Goal: Check status: Check status

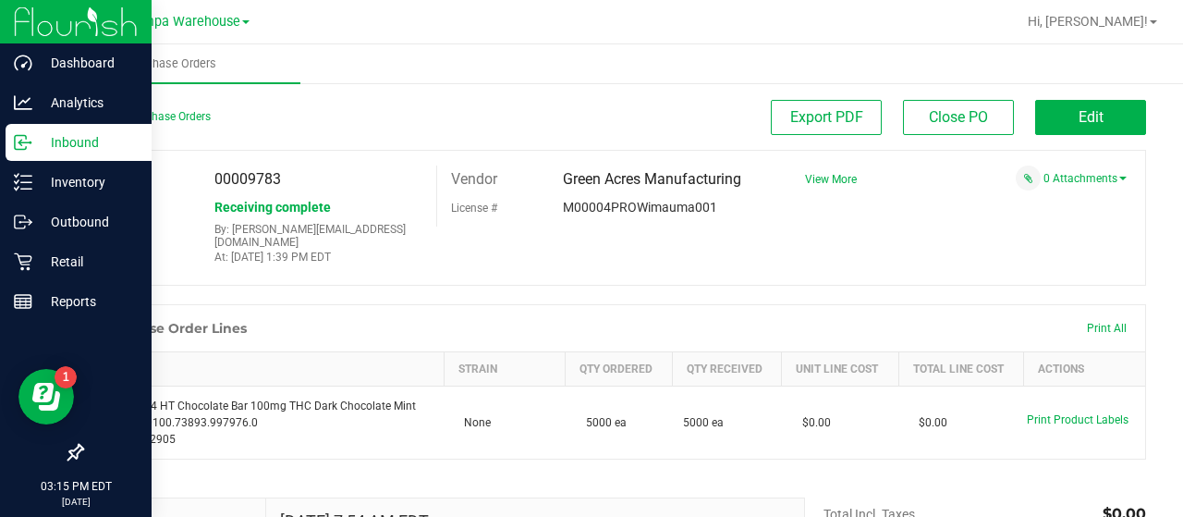
click at [80, 144] on p "Inbound" at bounding box center [87, 142] width 111 height 22
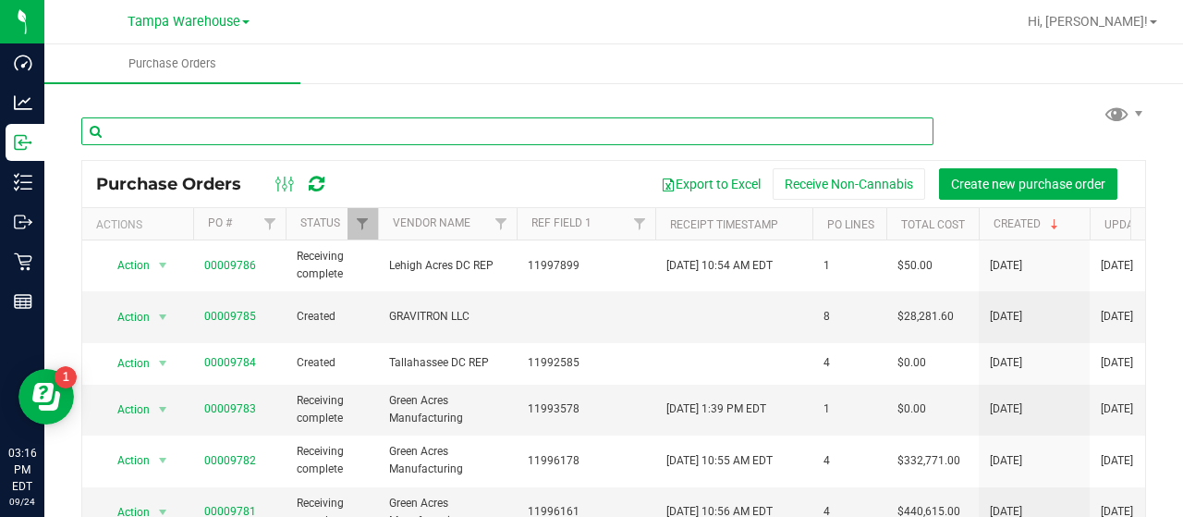
click at [216, 132] on input "text" at bounding box center [507, 131] width 852 height 28
type input "0"
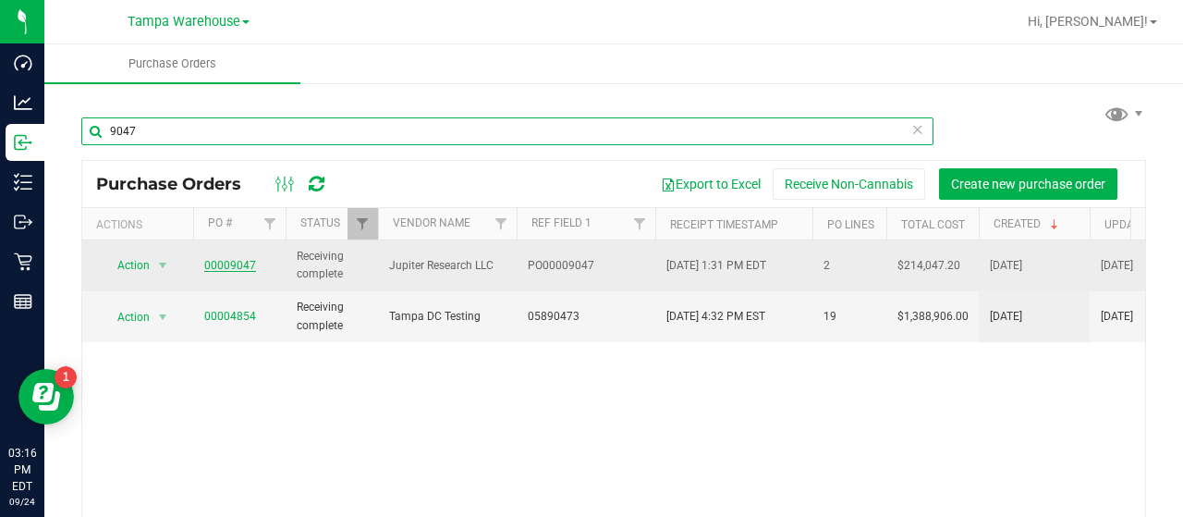
type input "9047"
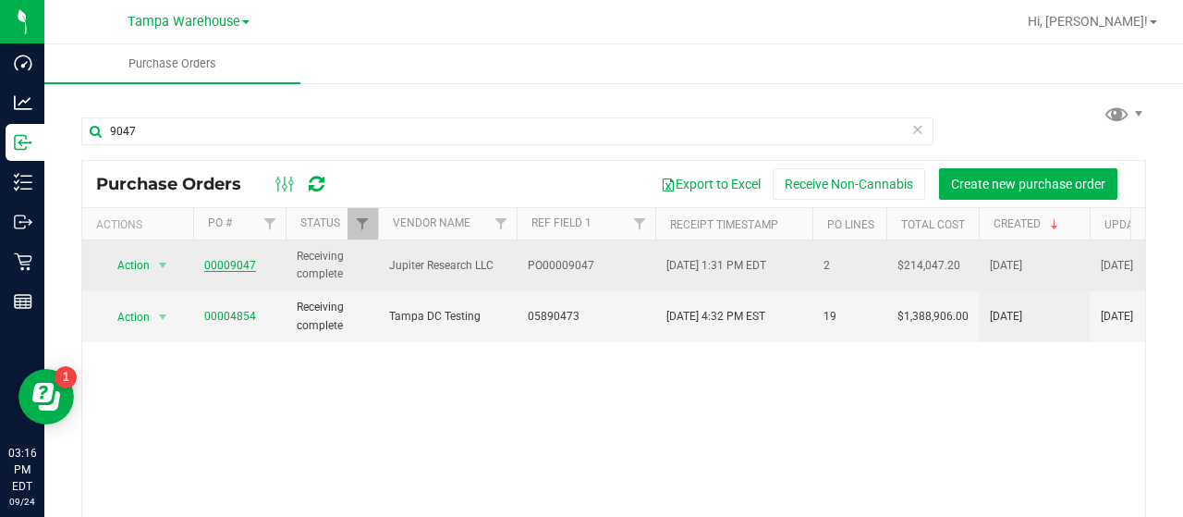
click at [222, 262] on link "00009047" at bounding box center [230, 265] width 52 height 13
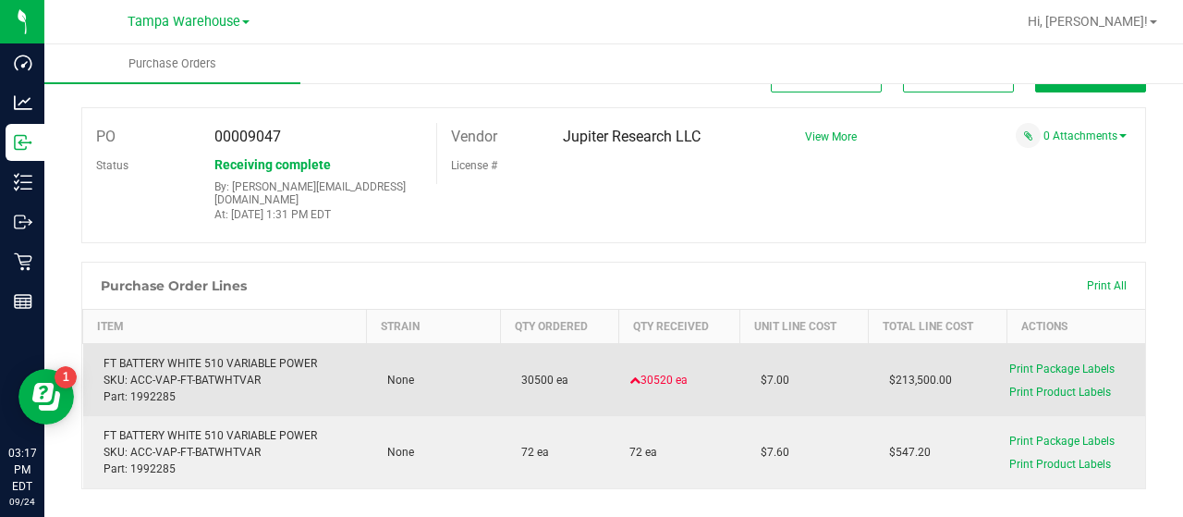
scroll to position [43, 0]
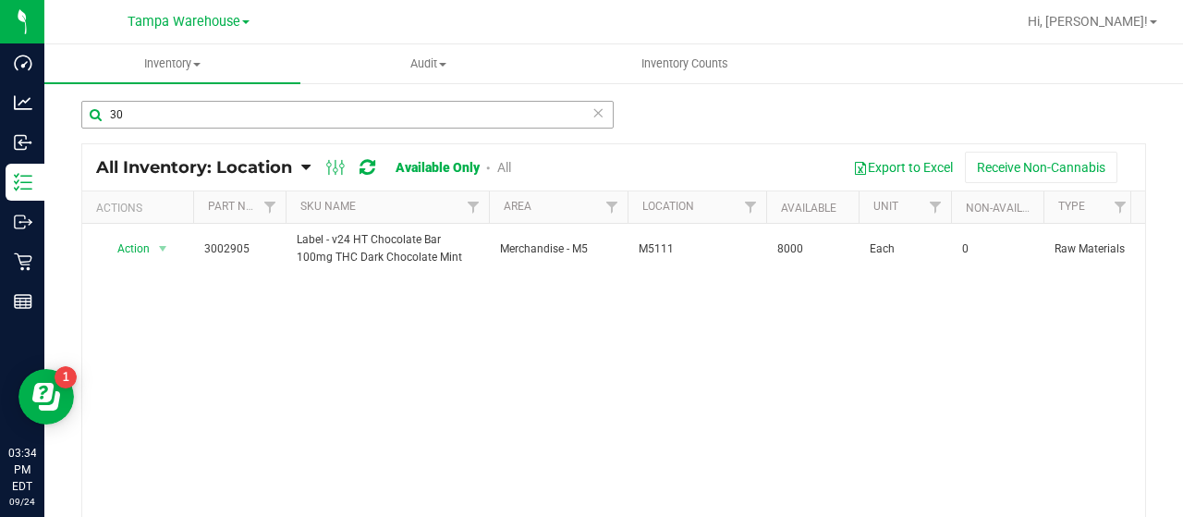
type input "3"
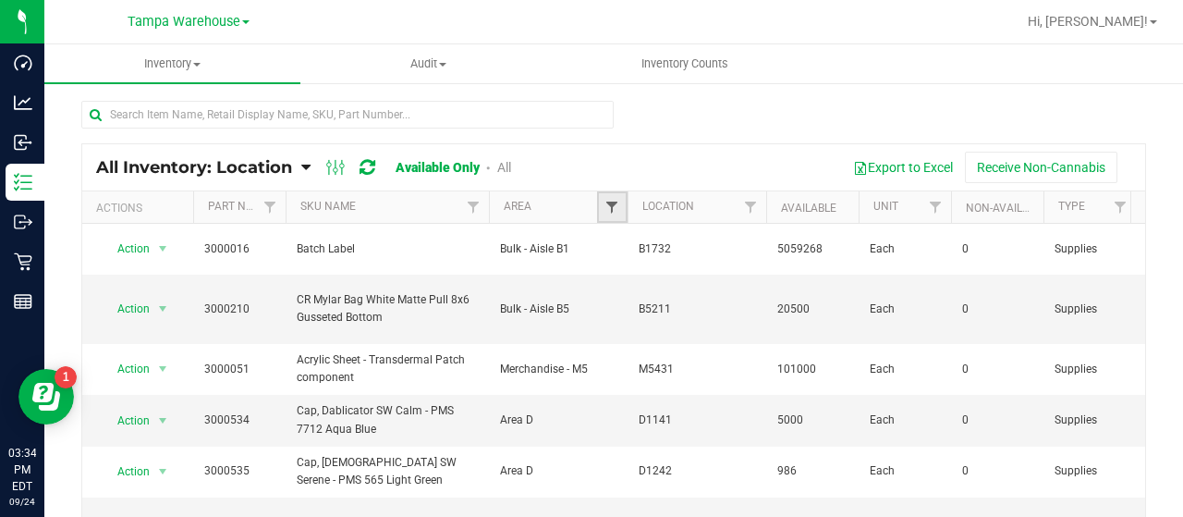
click at [608, 202] on span "Filter" at bounding box center [611, 207] width 15 height 15
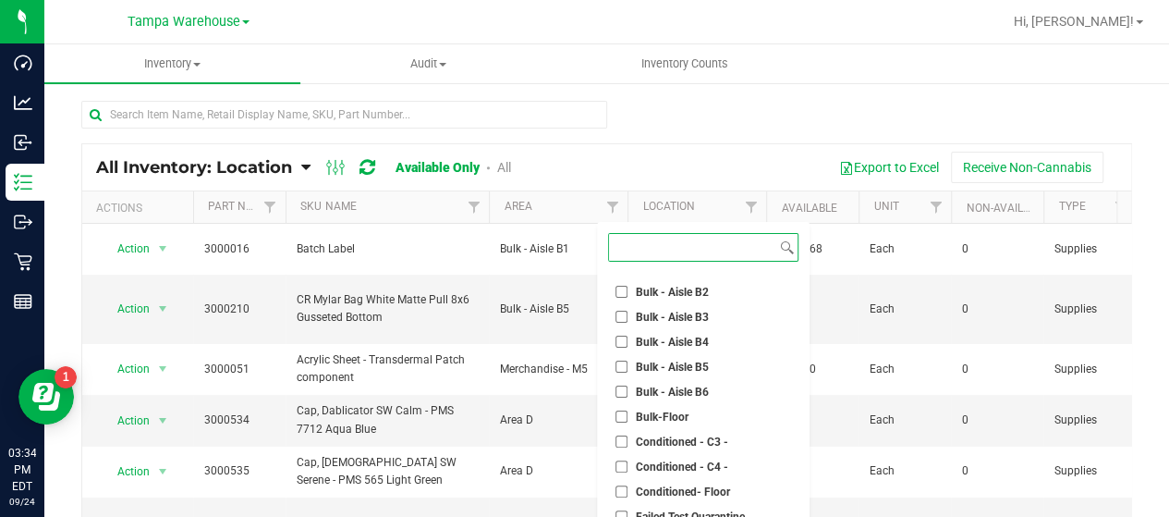
scroll to position [92, 0]
click at [664, 437] on span "Bulk-Floor" at bounding box center [662, 442] width 53 height 11
click at [627, 437] on input "Bulk-Floor" at bounding box center [621, 442] width 12 height 12
checkbox input "true"
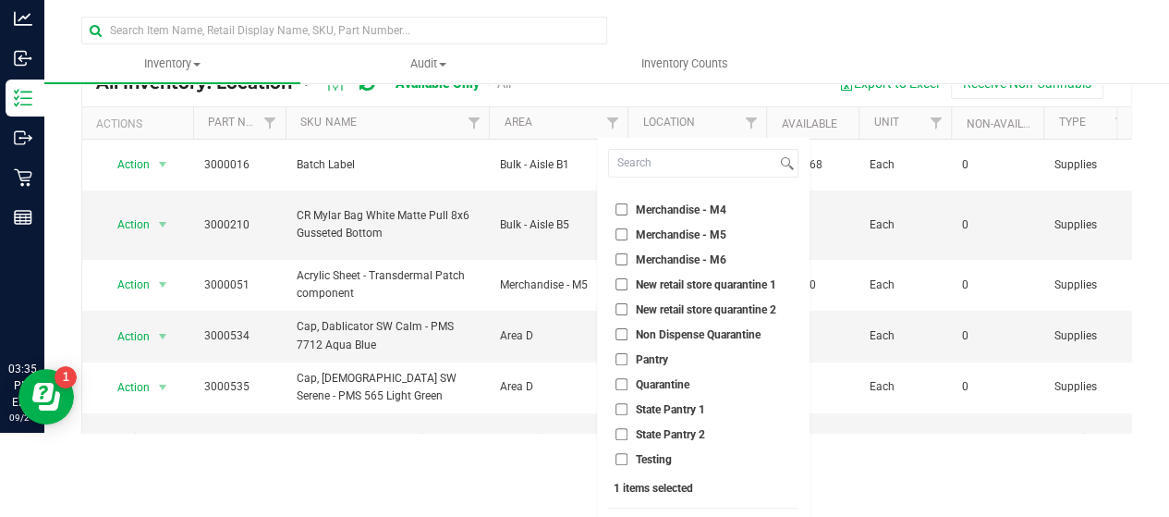
scroll to position [122, 0]
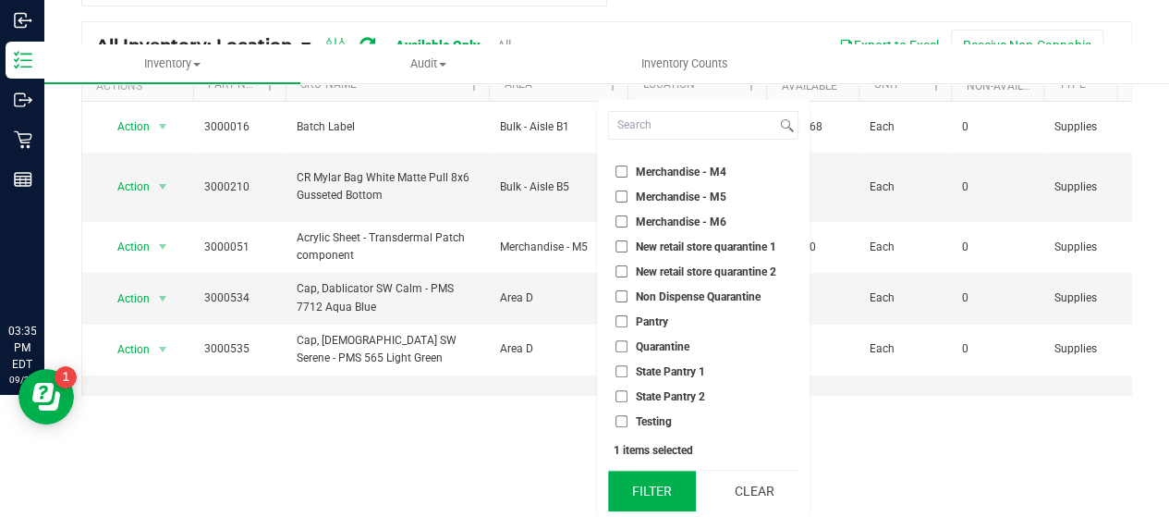
click at [663, 491] on button "Filter" at bounding box center [652, 490] width 89 height 41
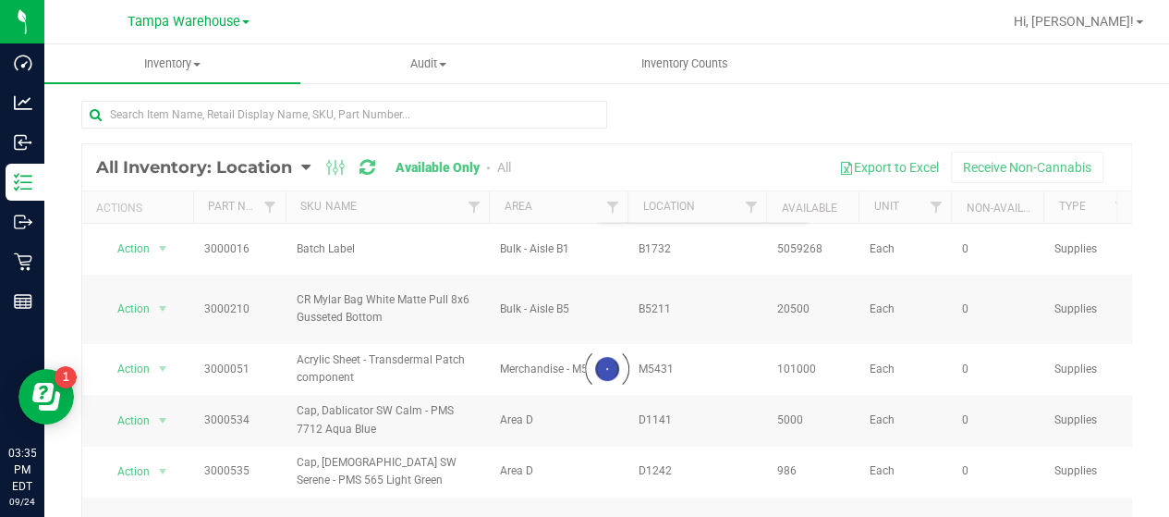
scroll to position [0, 0]
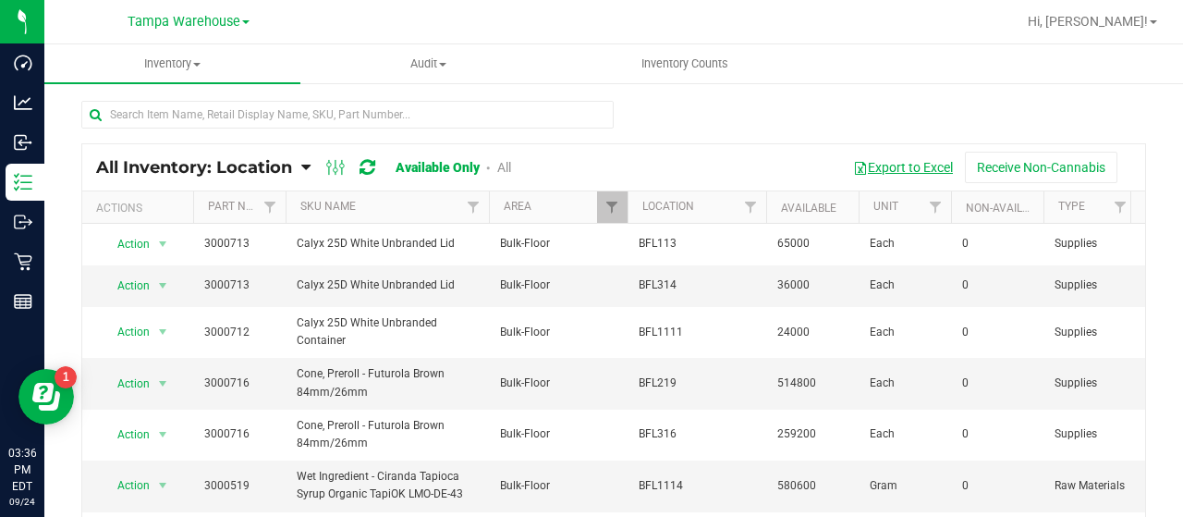
click at [892, 164] on button "Export to Excel" at bounding box center [903, 167] width 124 height 31
click at [610, 201] on span "Filter" at bounding box center [611, 207] width 15 height 15
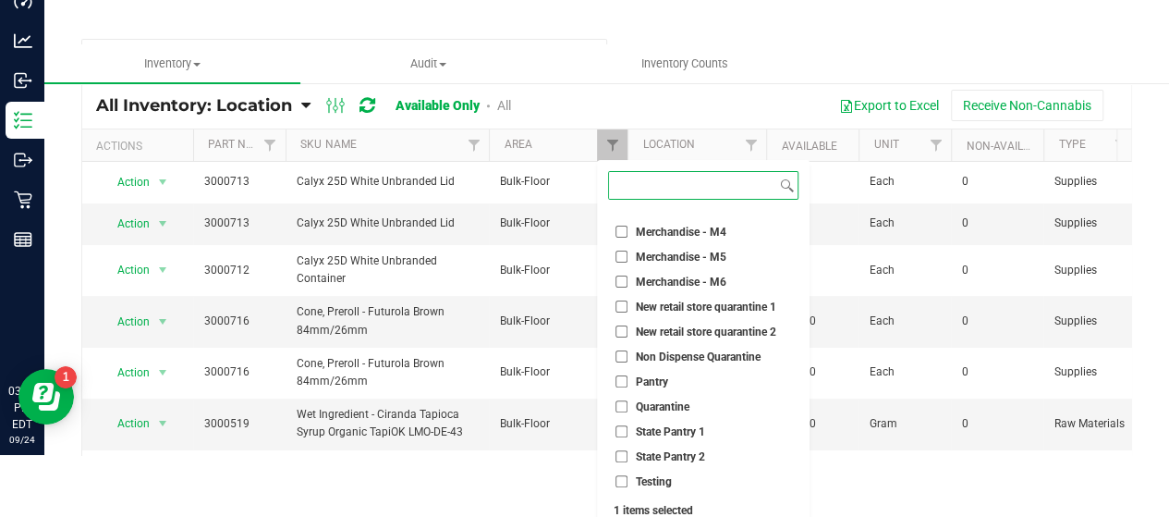
scroll to position [122, 0]
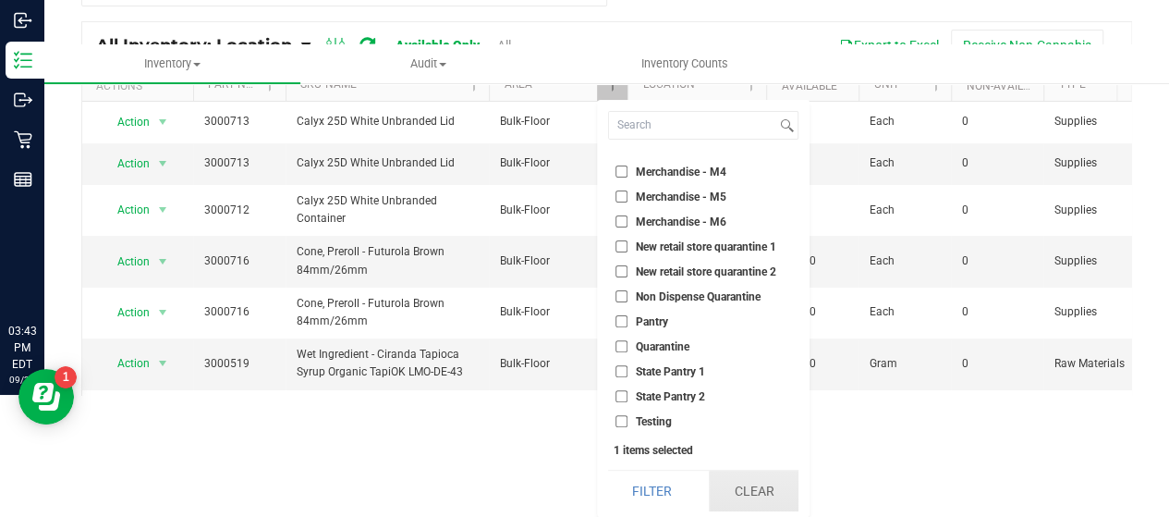
click at [758, 494] on button "Clear" at bounding box center [753, 490] width 89 height 41
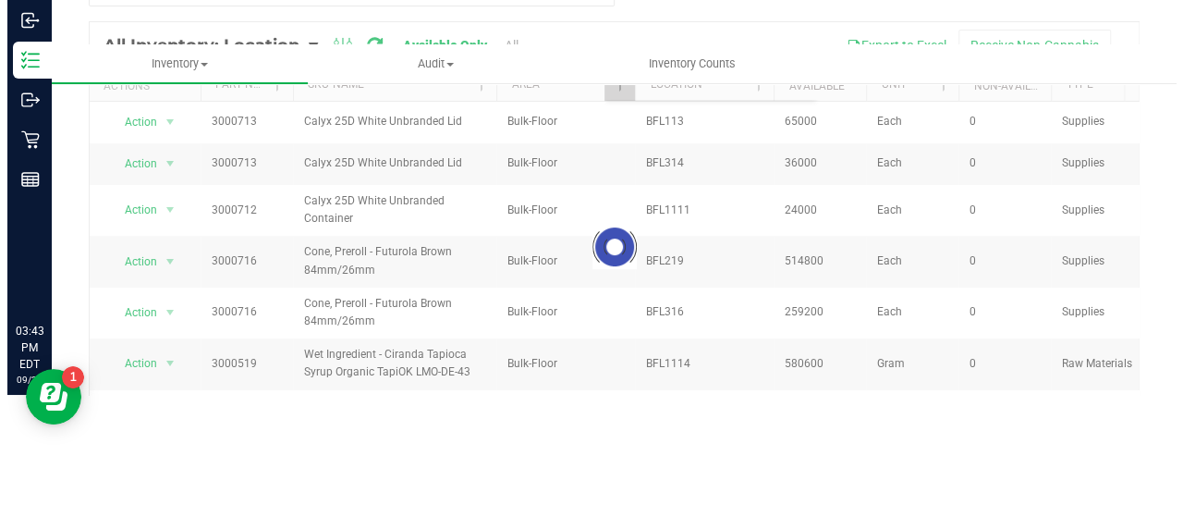
scroll to position [0, 0]
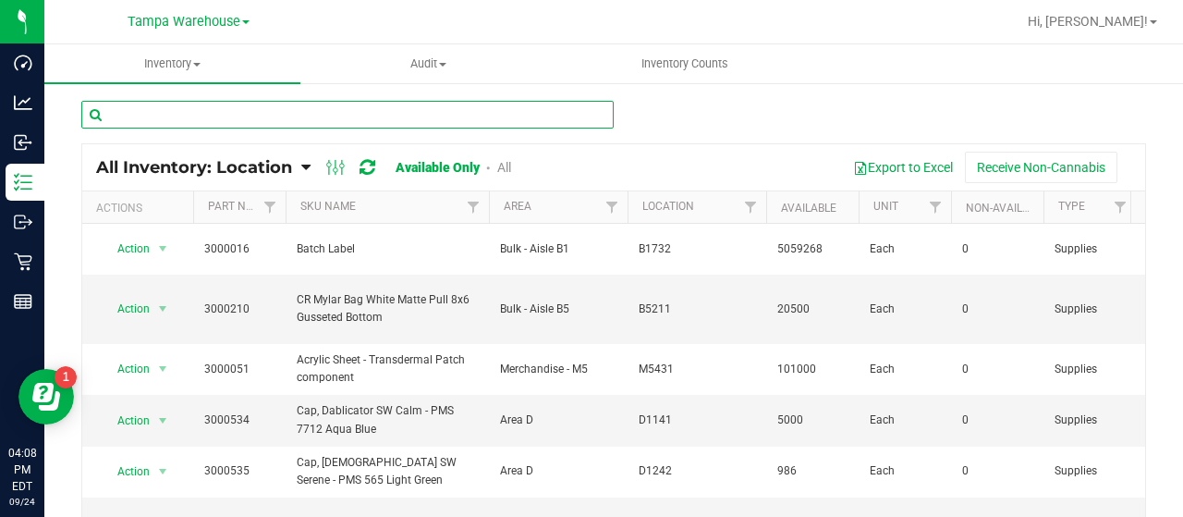
click at [275, 115] on input "text" at bounding box center [347, 115] width 532 height 28
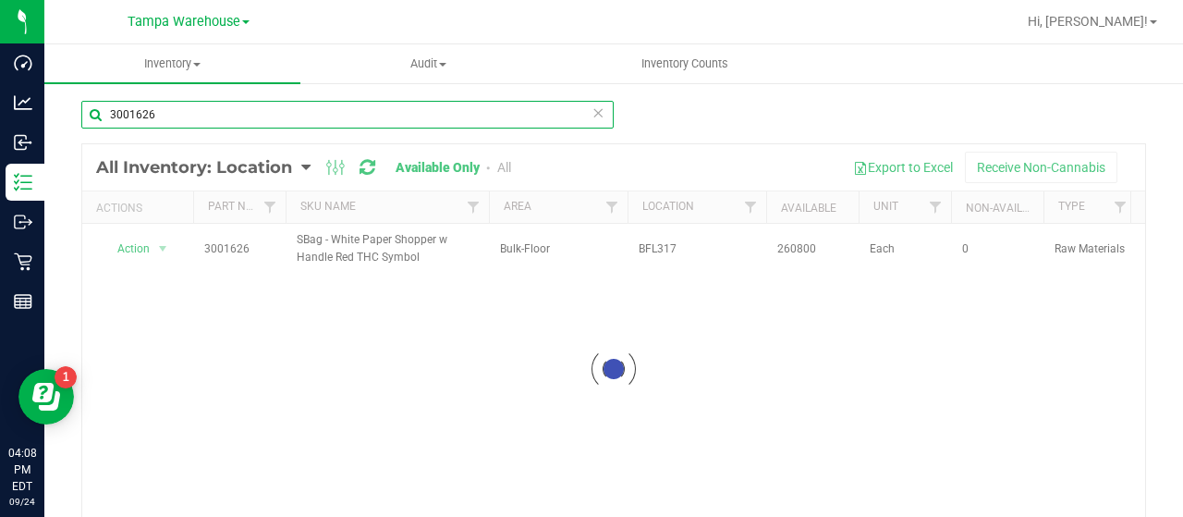
type input "3001626"
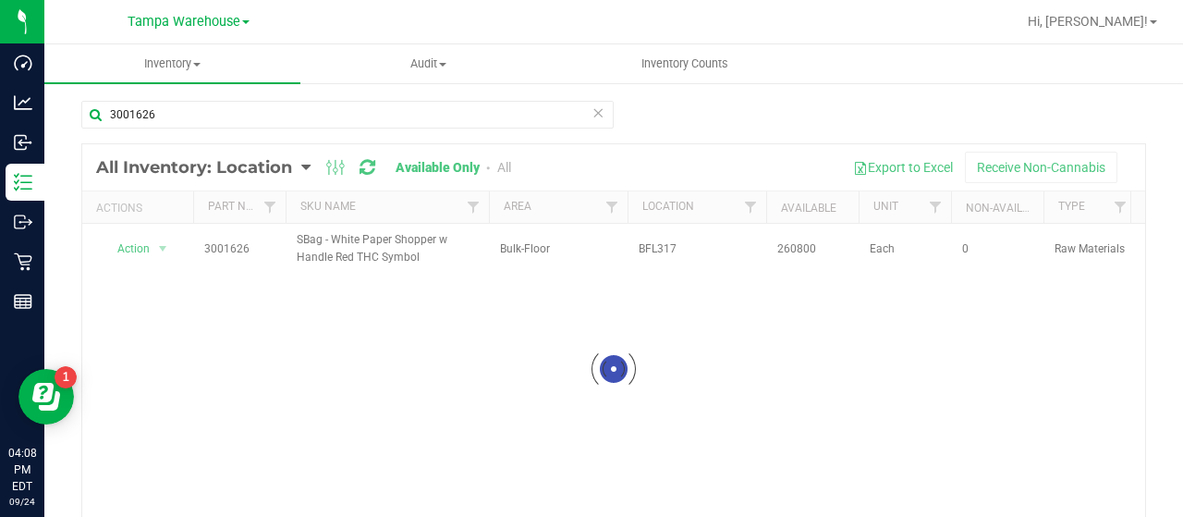
click at [136, 246] on div at bounding box center [613, 368] width 1063 height 449
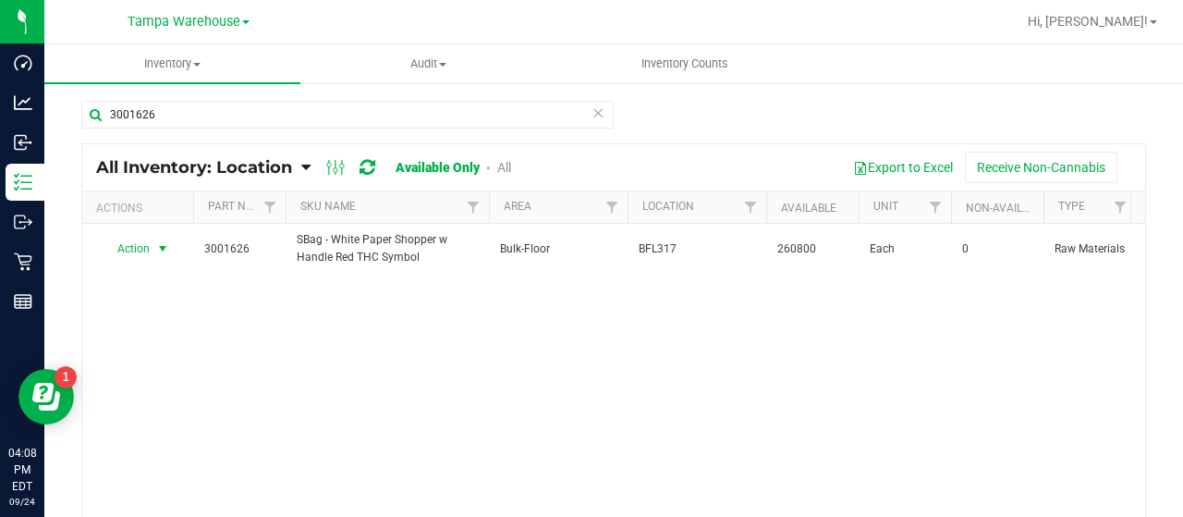
click at [137, 249] on span "Action" at bounding box center [126, 249] width 50 height 26
click at [148, 298] on li "Edit lot numbers" at bounding box center [160, 306] width 117 height 28
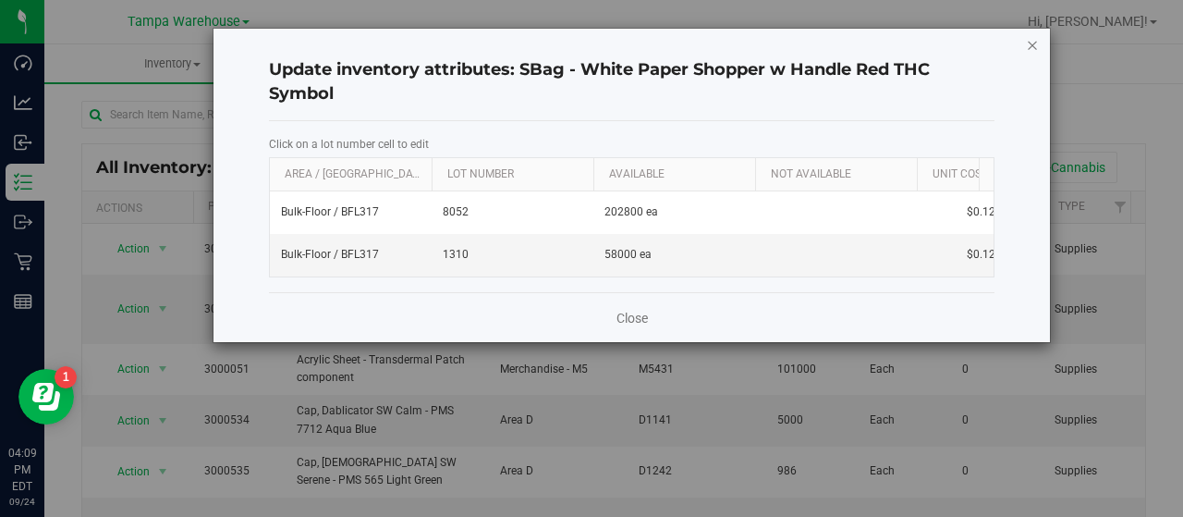
click at [1033, 45] on icon "button" at bounding box center [1032, 44] width 13 height 22
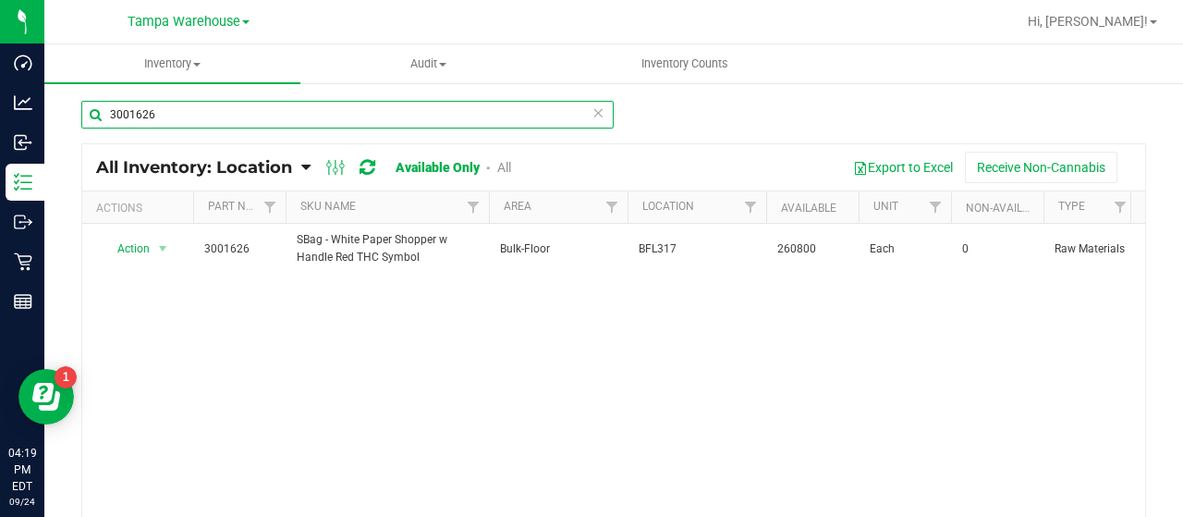
click at [213, 106] on input "3001626" at bounding box center [347, 115] width 532 height 28
type input "3"
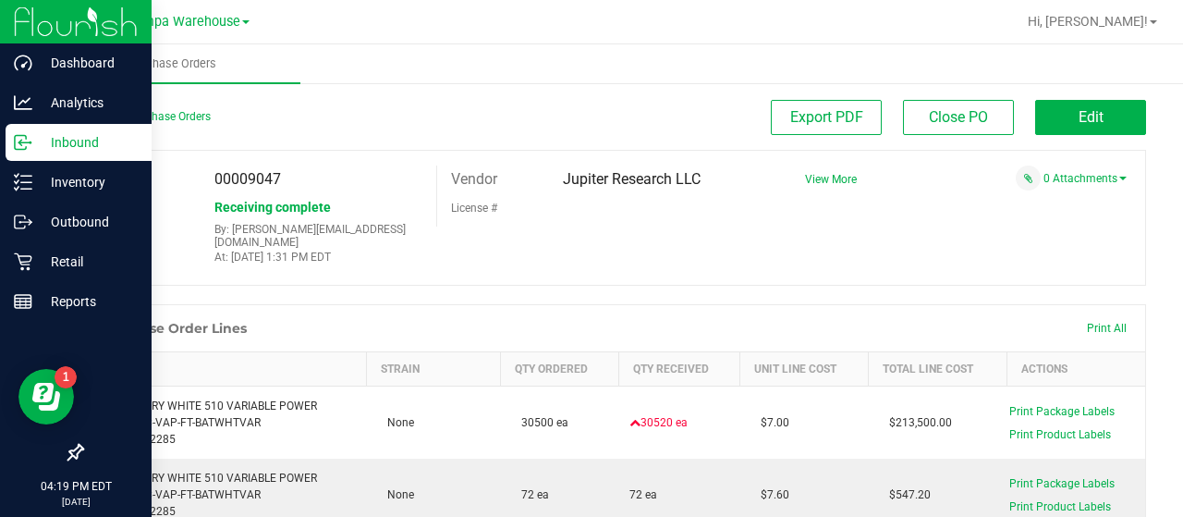
scroll to position [43, 0]
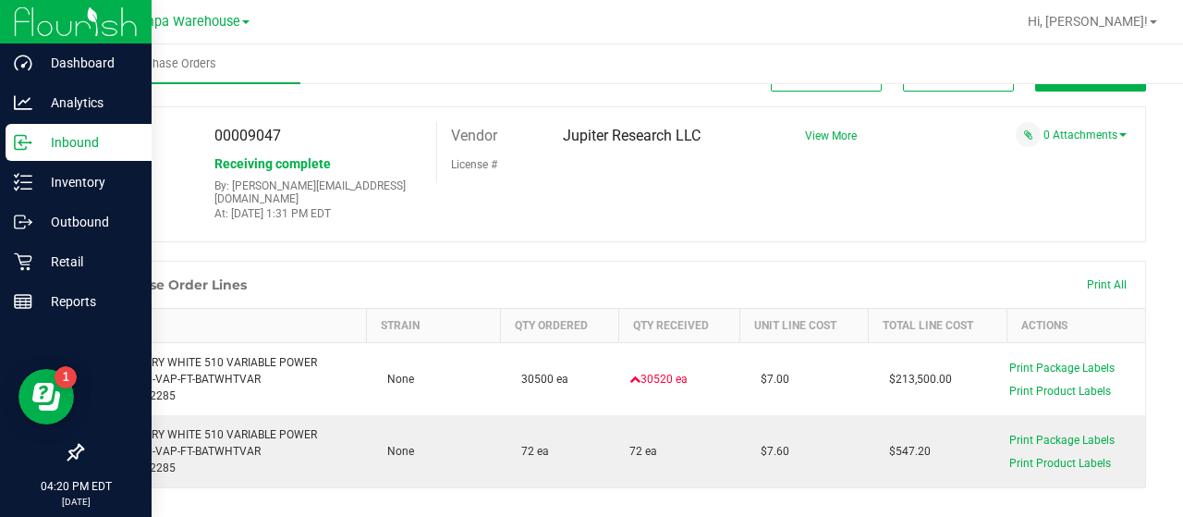
click at [67, 143] on p "Inbound" at bounding box center [87, 142] width 111 height 22
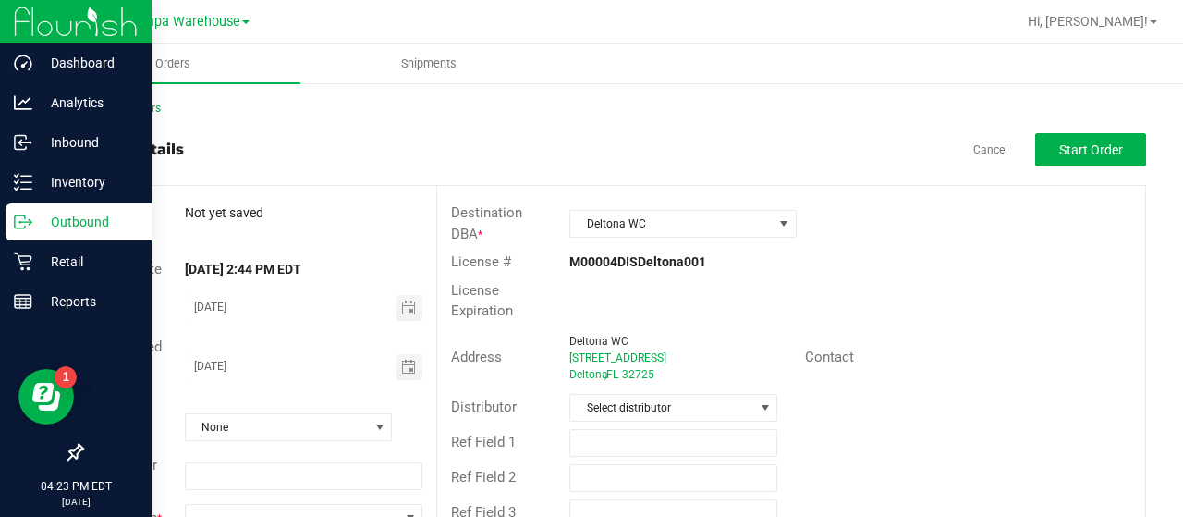
scroll to position [50, 0]
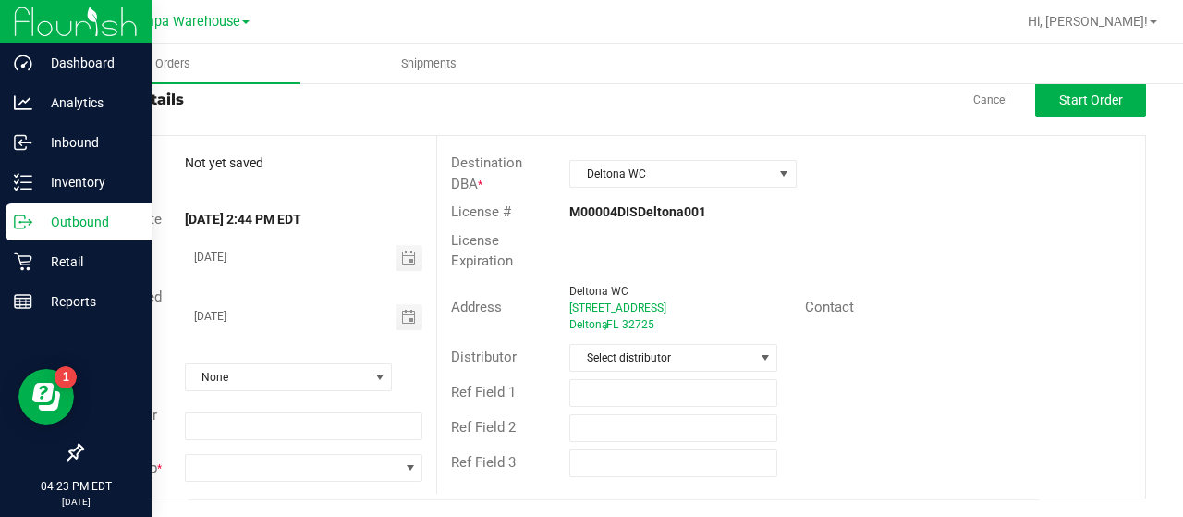
click at [79, 219] on p "Outbound" at bounding box center [87, 222] width 111 height 22
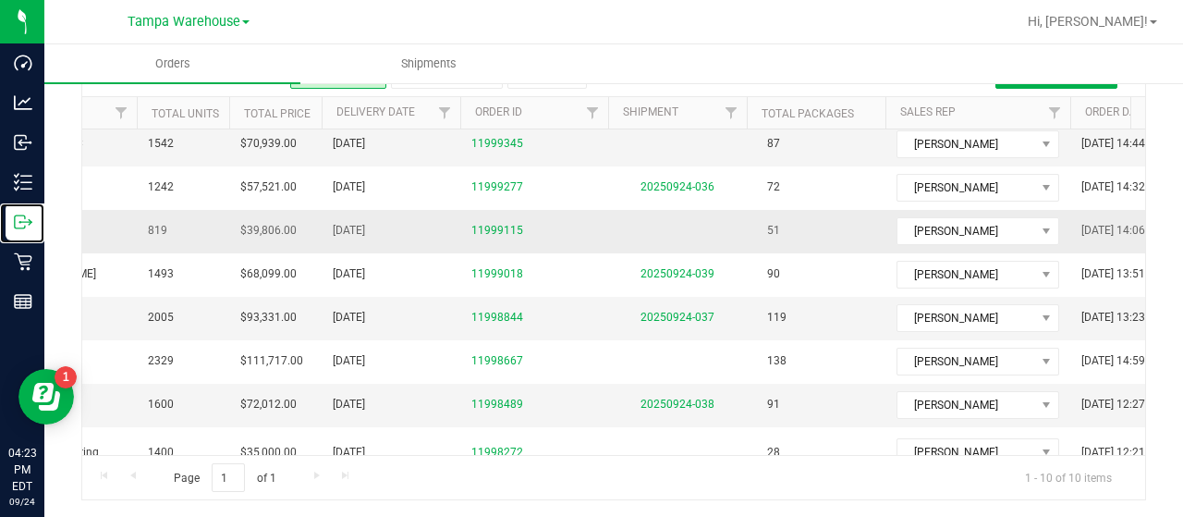
scroll to position [129, 380]
